Goal: Task Accomplishment & Management: Complete application form

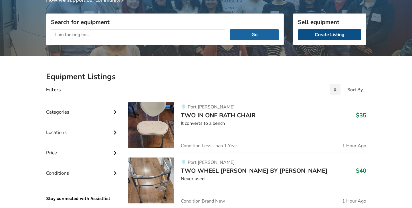
click at [331, 32] on link "Create Listing" at bounding box center [330, 34] width 64 height 11
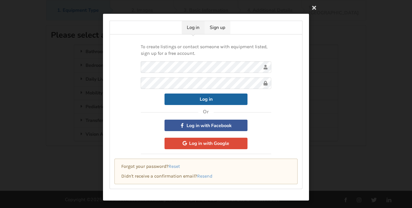
click at [214, 30] on link "Sign up" at bounding box center [218, 27] width 26 height 13
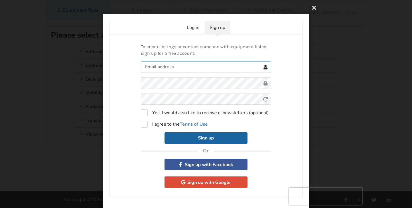
click at [172, 71] on input "text" at bounding box center [206, 66] width 131 height 11
type input "[EMAIL_ADDRESS][DOMAIN_NAME]"
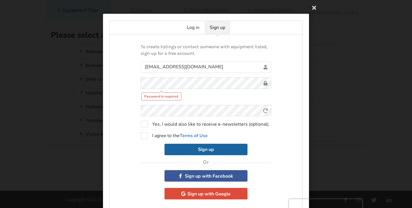
click at [203, 89] on div "Password is required" at bounding box center [206, 88] width 131 height 23
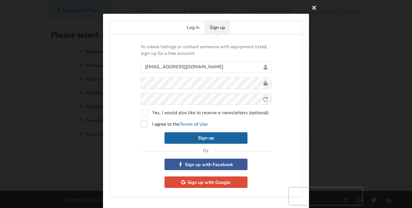
click at [143, 126] on label "I agree to the Terms of Use" at bounding box center [174, 124] width 67 height 7
checkbox input "true"
click at [185, 138] on button "Sign up" at bounding box center [206, 137] width 83 height 11
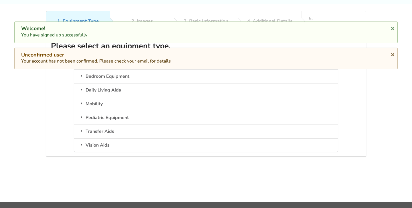
scroll to position [0, 0]
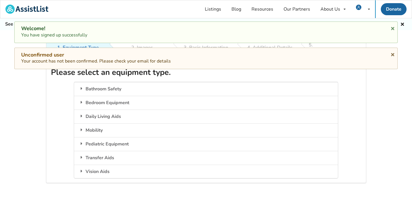
click at [45, 91] on div "1. Equipment Type 2. Images 3. Basic Information 4. Additional Details 5. Previ…" at bounding box center [206, 132] width 412 height 190
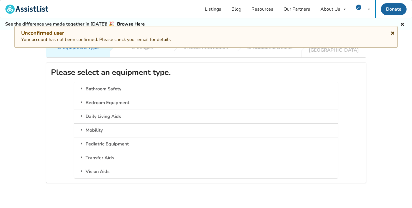
click at [394, 33] on icon at bounding box center [392, 32] width 5 height 5
